Goal: Information Seeking & Learning: Learn about a topic

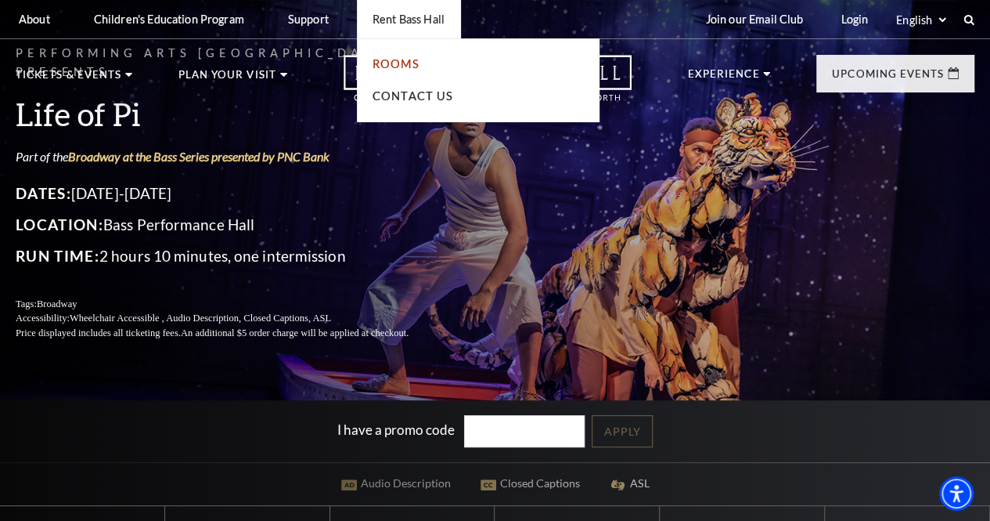
click at [405, 67] on link "Rooms" at bounding box center [396, 63] width 47 height 13
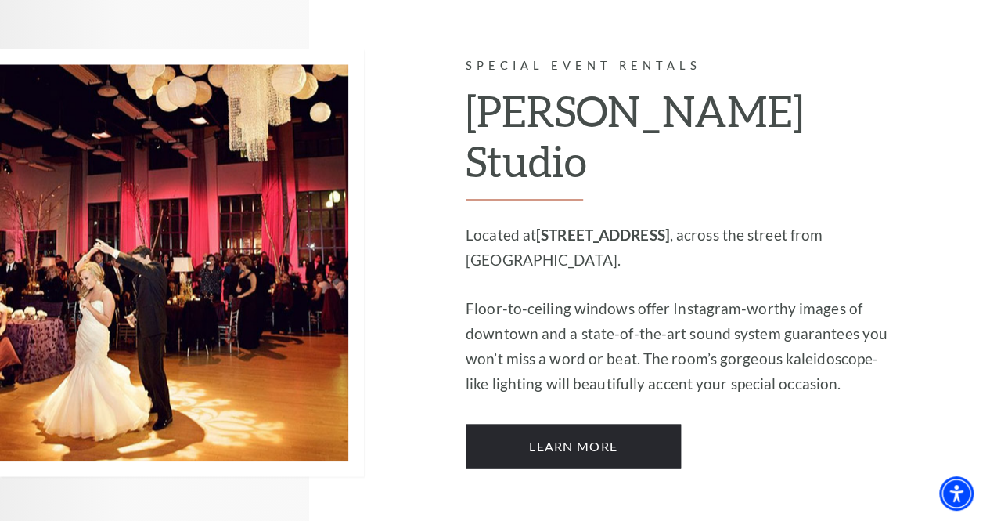
scroll to position [1290, 0]
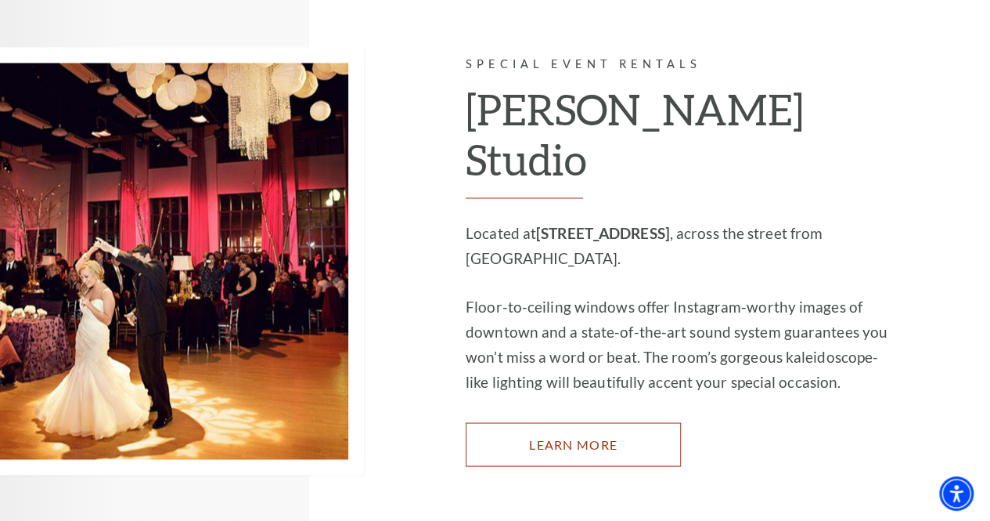
click at [631, 422] on link "Learn More" at bounding box center [573, 444] width 215 height 44
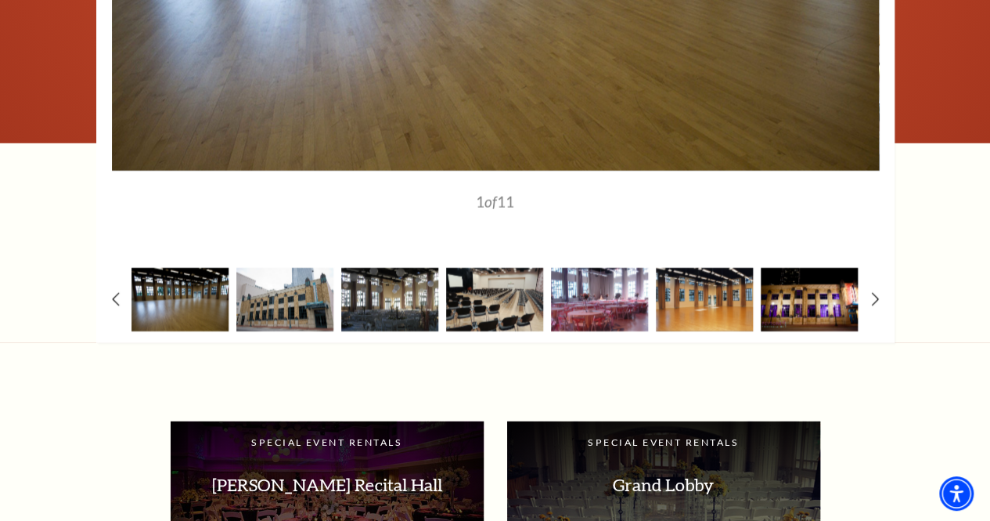
scroll to position [2236, 0]
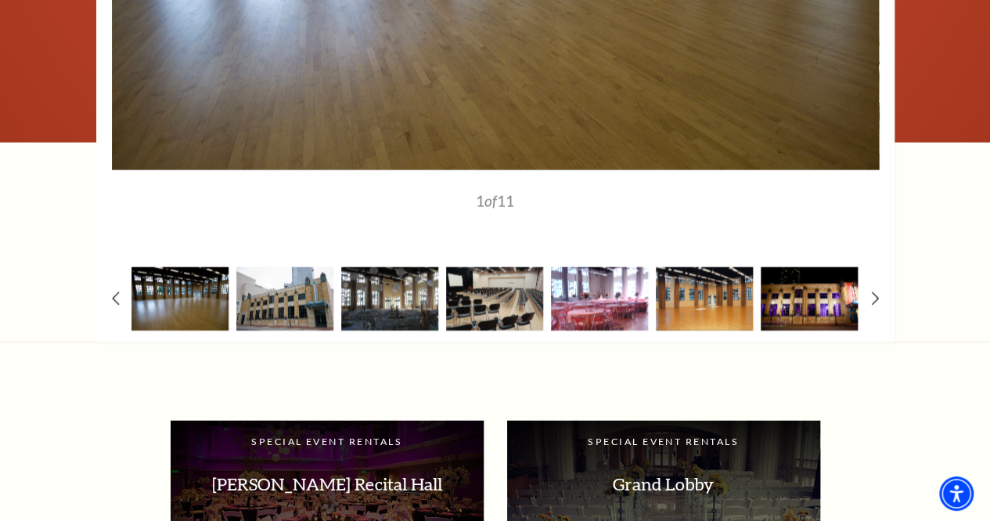
click at [608, 306] on img at bounding box center [599, 298] width 97 height 63
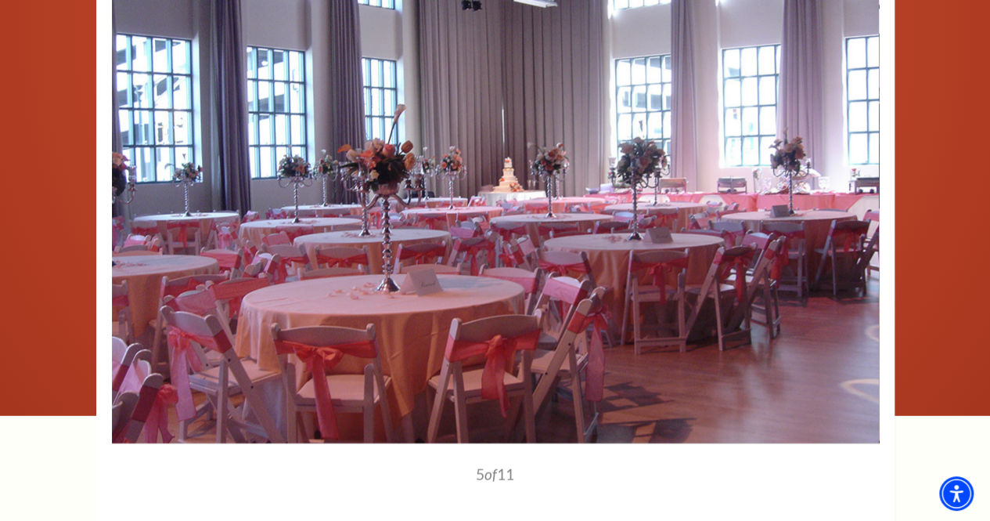
scroll to position [1961, 0]
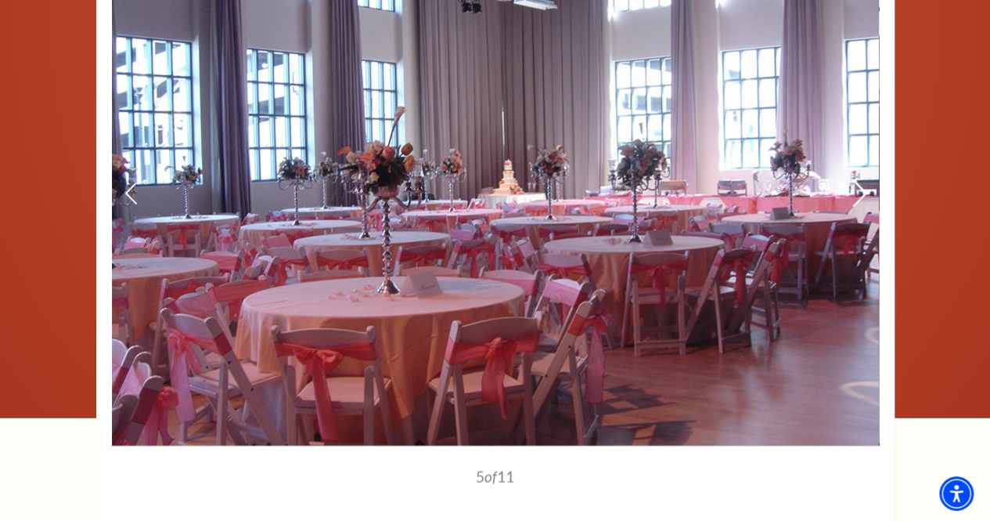
click at [859, 191] on icon at bounding box center [859, 193] width 16 height 27
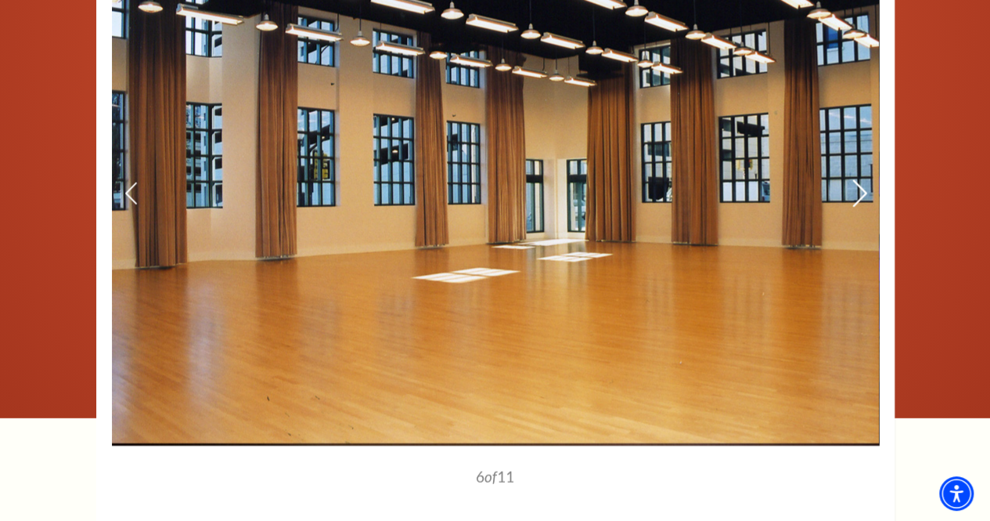
click at [859, 191] on icon at bounding box center [859, 193] width 16 height 27
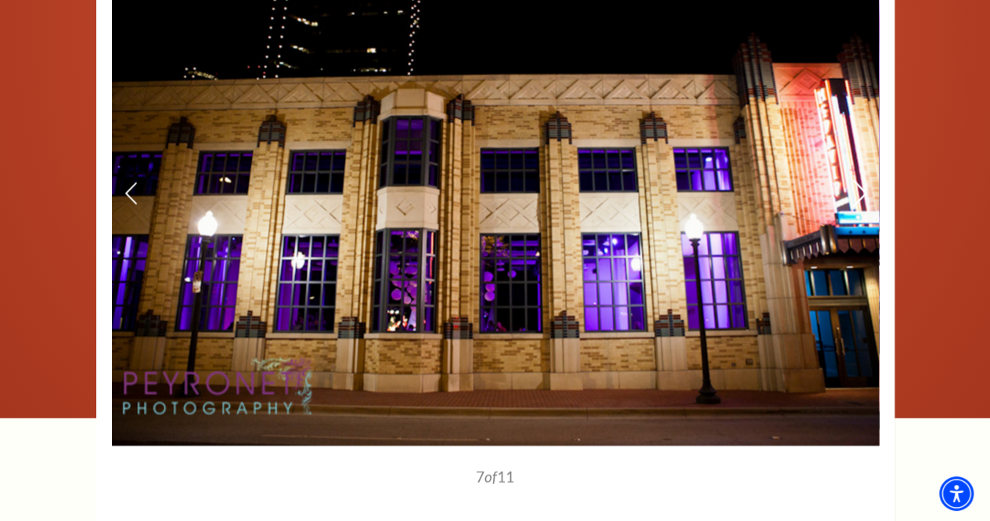
click at [859, 191] on icon at bounding box center [859, 193] width 16 height 27
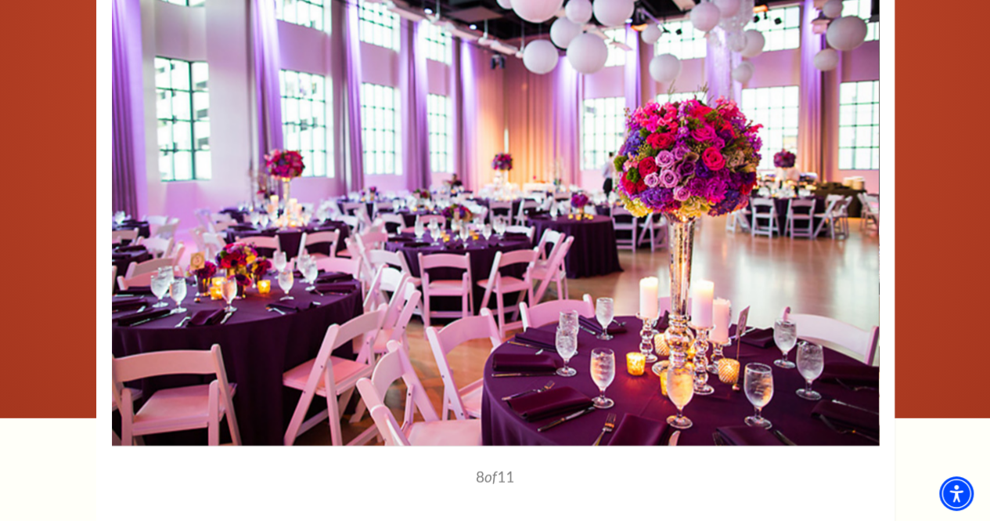
click at [911, 250] on image-gallery-directive at bounding box center [495, 272] width 908 height 690
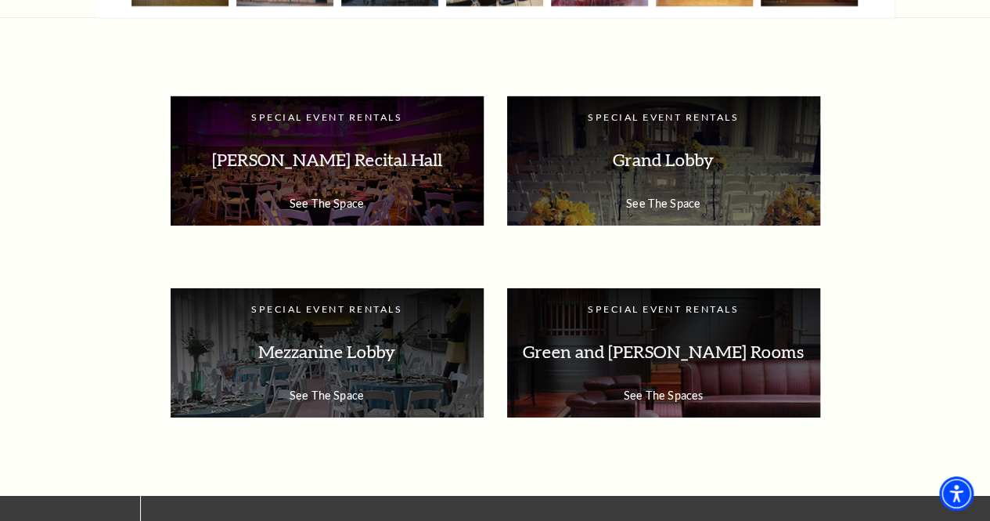
scroll to position [2560, 0]
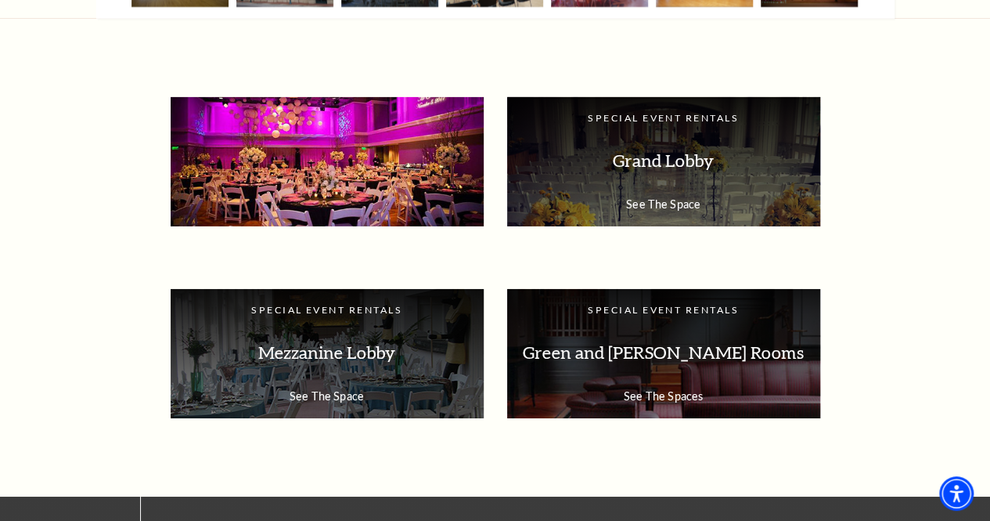
click at [402, 171] on p "[PERSON_NAME] Recital Hall" at bounding box center [327, 160] width 282 height 49
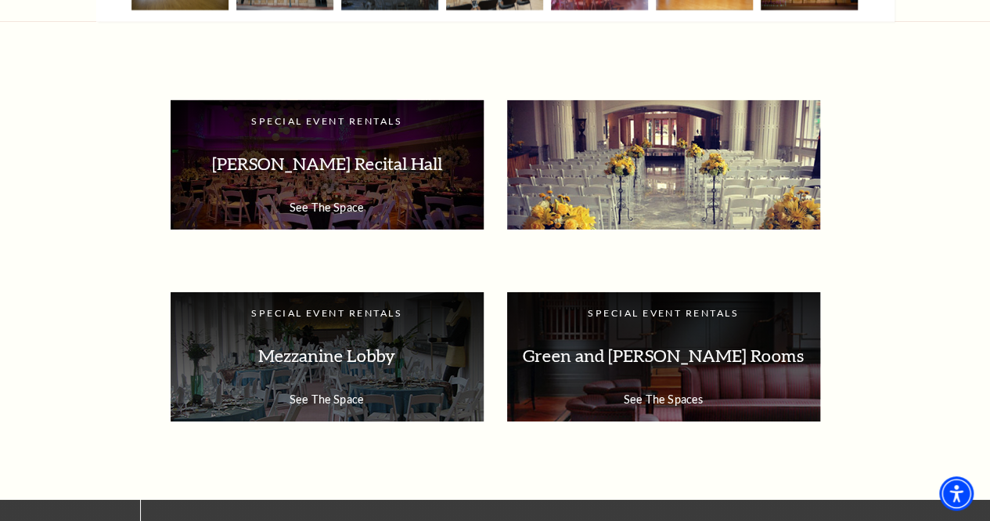
click at [646, 166] on p "Grand Lobby" at bounding box center [664, 163] width 282 height 49
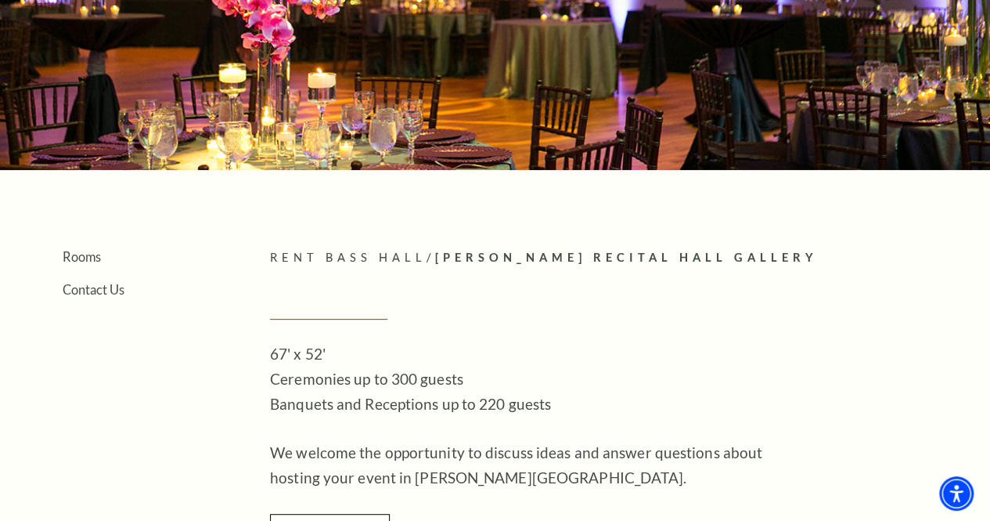
scroll to position [144, 0]
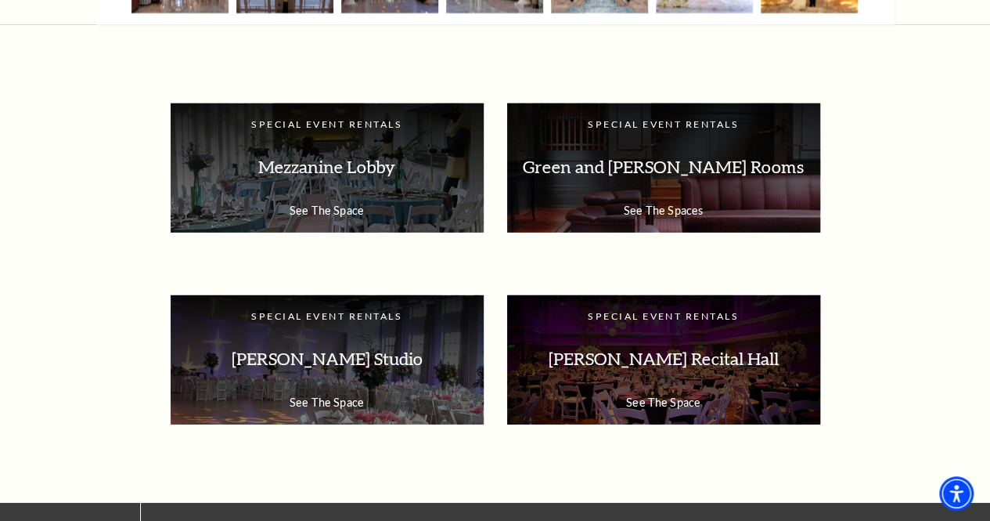
scroll to position [2172, 0]
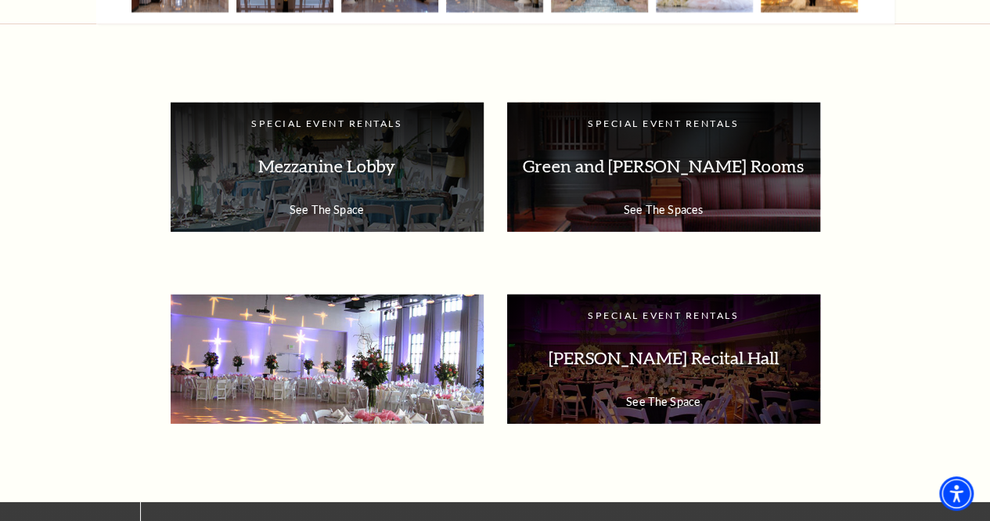
click at [413, 336] on p "McDavid Studio" at bounding box center [327, 357] width 282 height 49
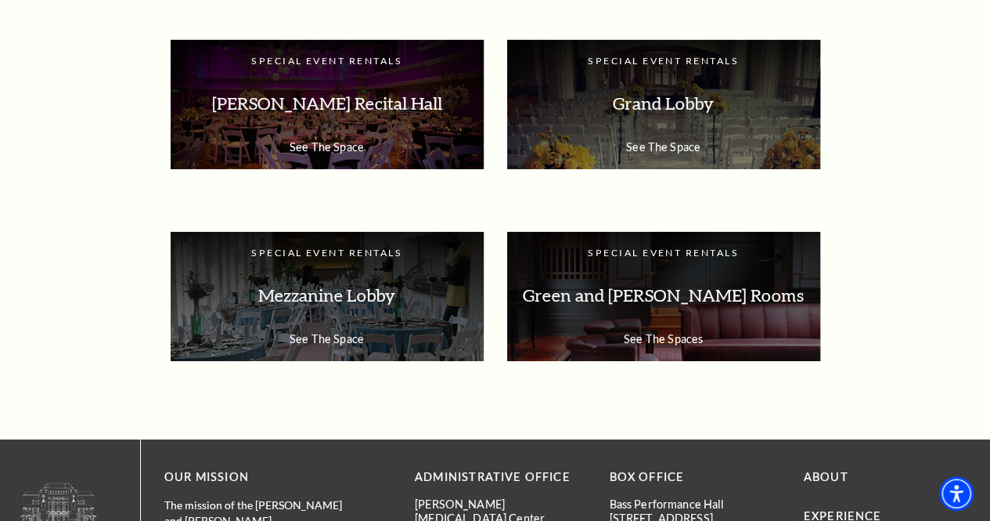
scroll to position [2629, 0]
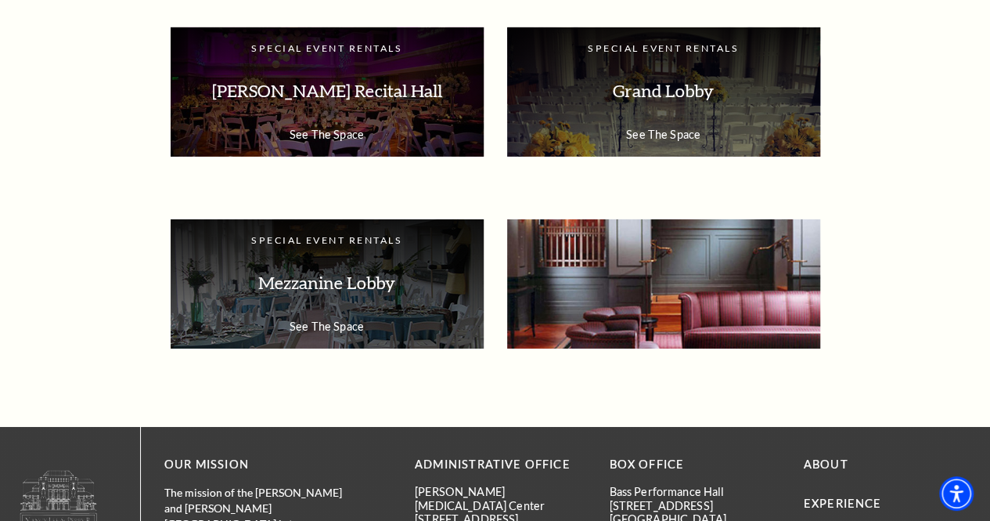
click at [699, 300] on p "Green and [PERSON_NAME] Rooms" at bounding box center [664, 282] width 282 height 49
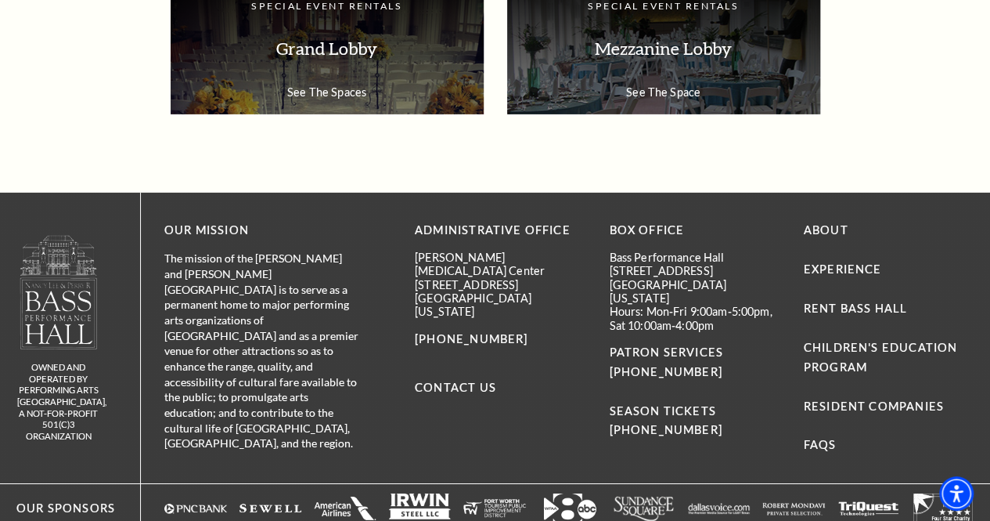
scroll to position [2455, 0]
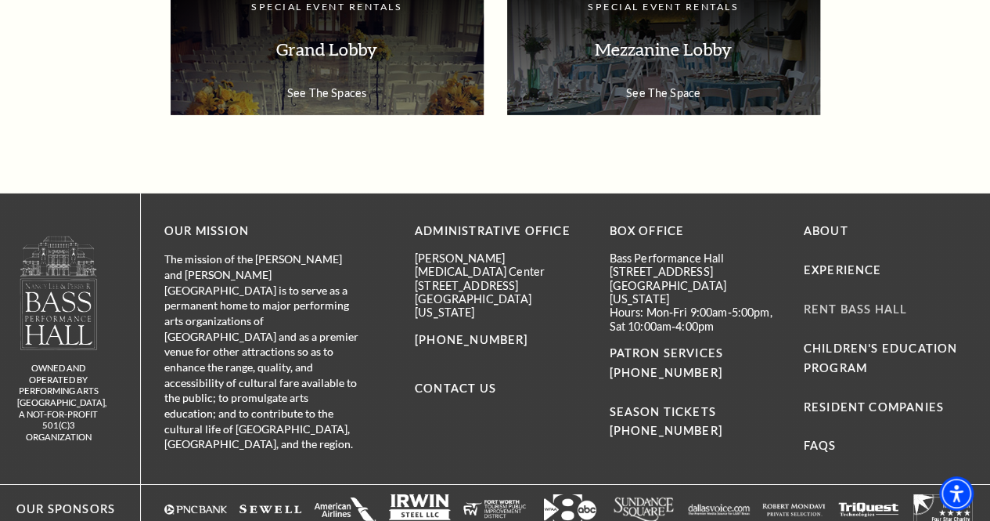
click at [852, 302] on link "Rent Bass Hall" at bounding box center [855, 308] width 103 height 13
